Goal: Information Seeking & Learning: Check status

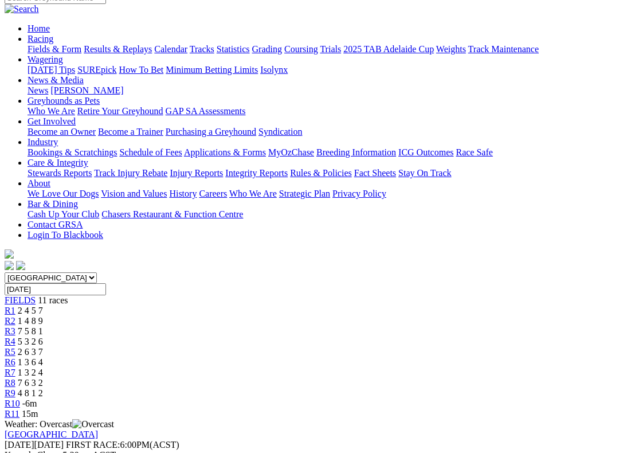
scroll to position [102, 0]
click at [15, 357] on span "R6" at bounding box center [10, 362] width 11 height 10
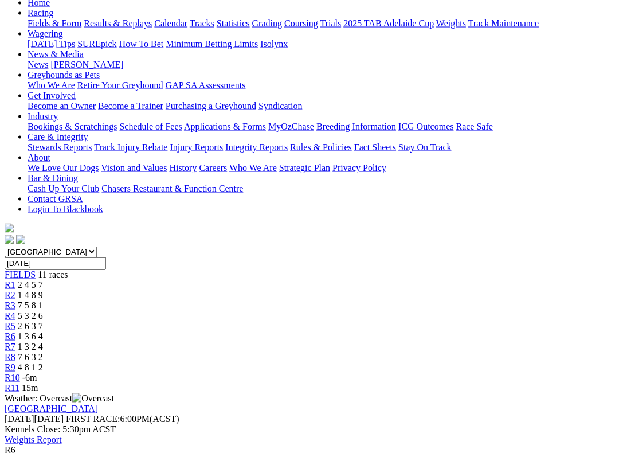
scroll to position [124, 0]
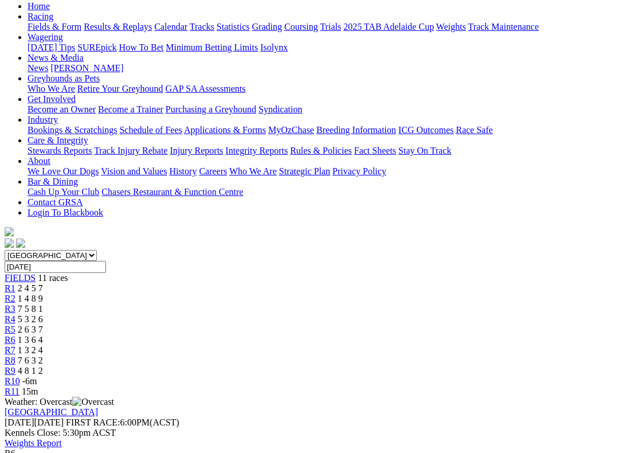
click at [15, 345] on span "R7" at bounding box center [10, 350] width 11 height 10
